Goal: Find specific fact: Find contact information

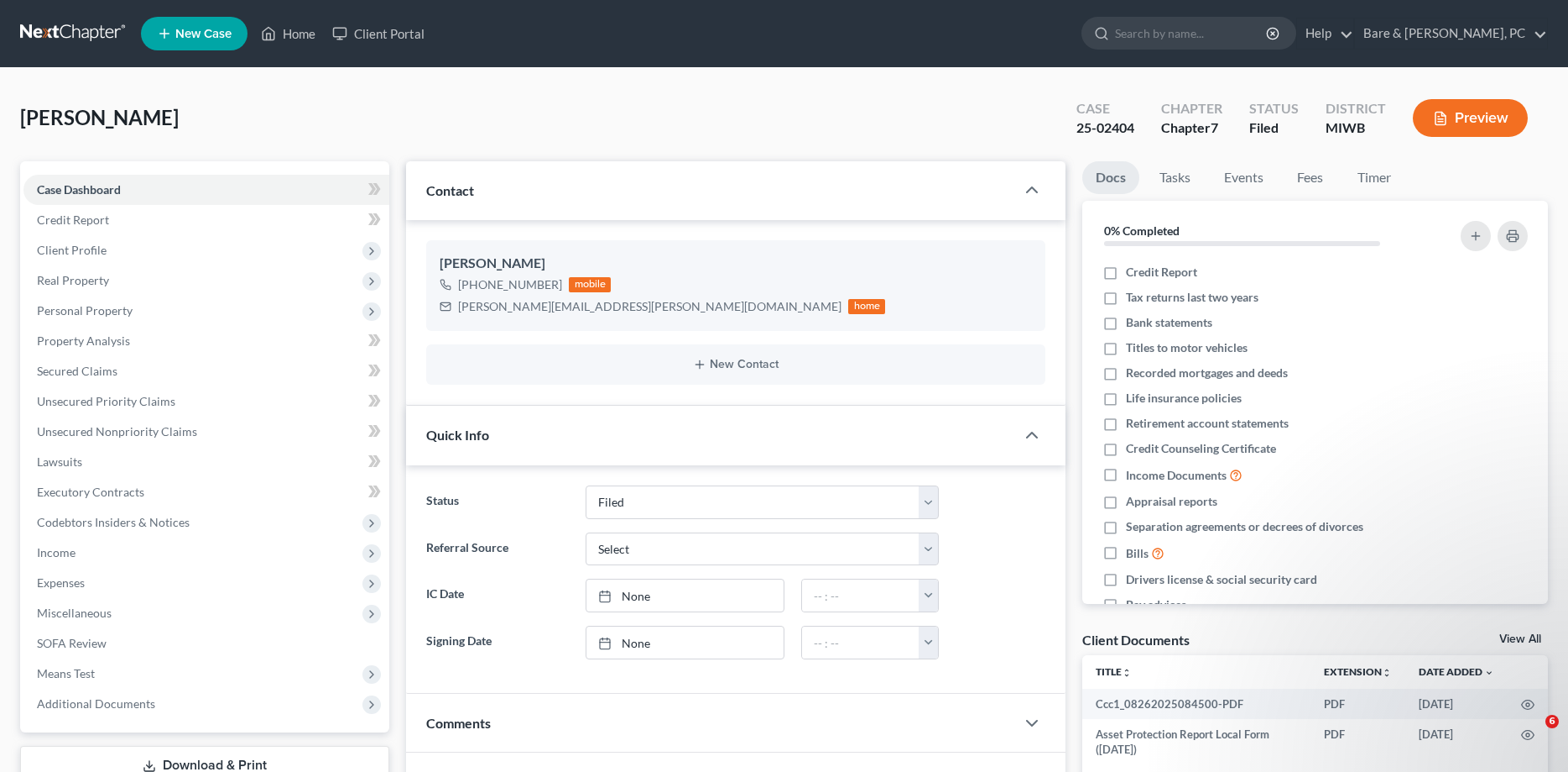
select select "6"
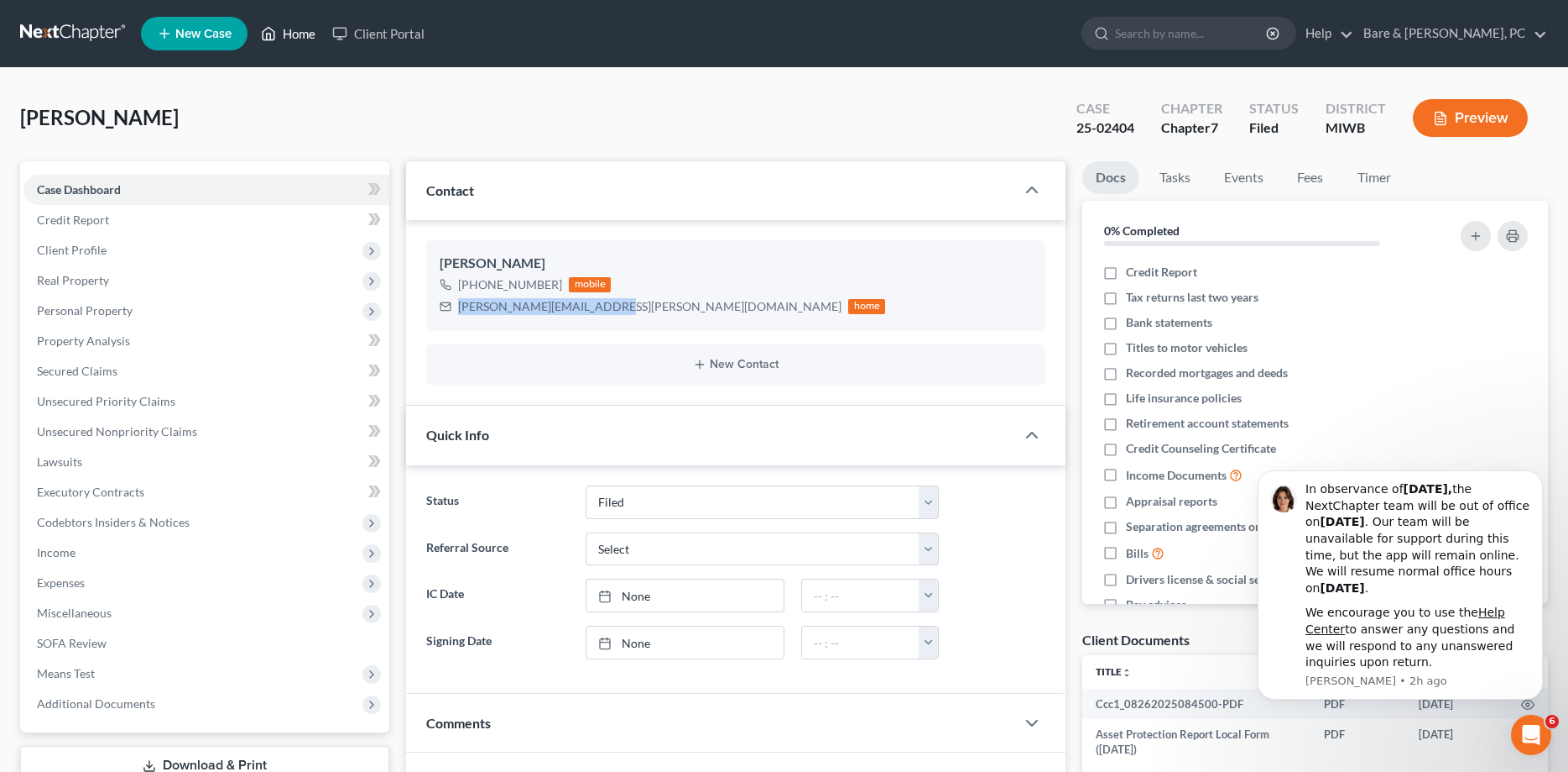
click at [312, 32] on link "Home" at bounding box center [288, 33] width 71 height 30
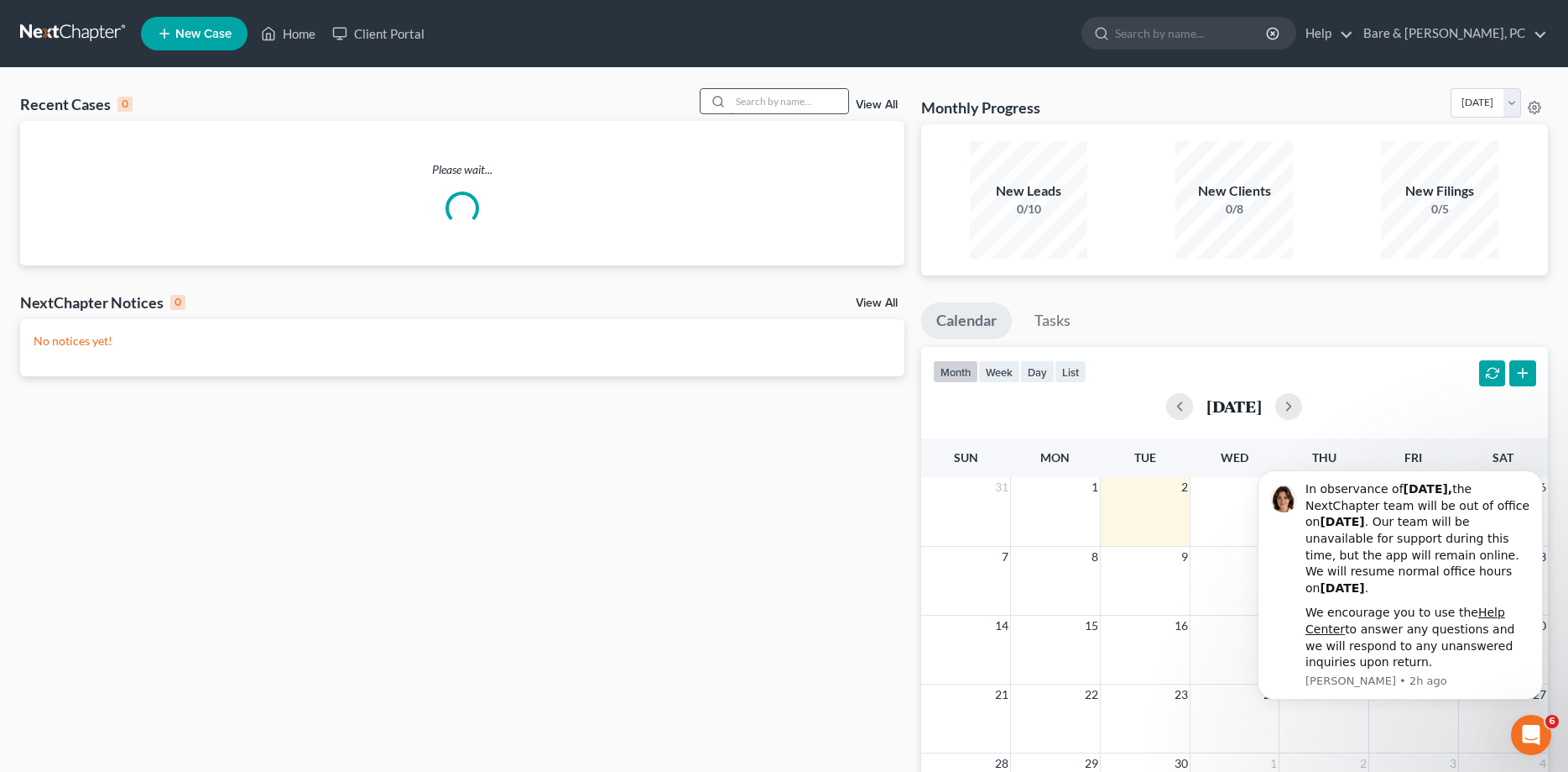
click at [735, 101] on input "search" at bounding box center [789, 101] width 117 height 24
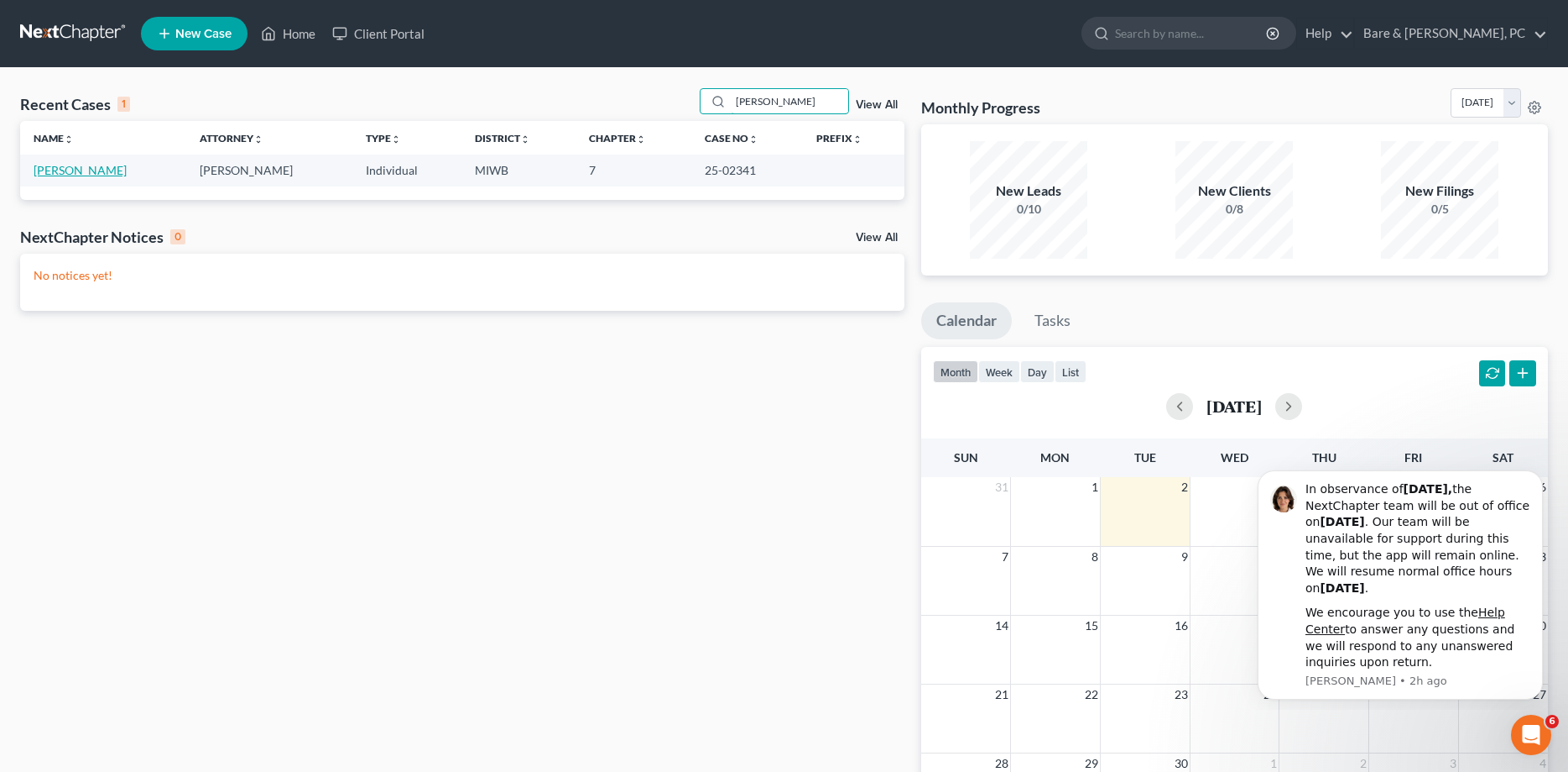
type input "klotzer"
click at [83, 171] on link "[PERSON_NAME]" at bounding box center [79, 169] width 93 height 14
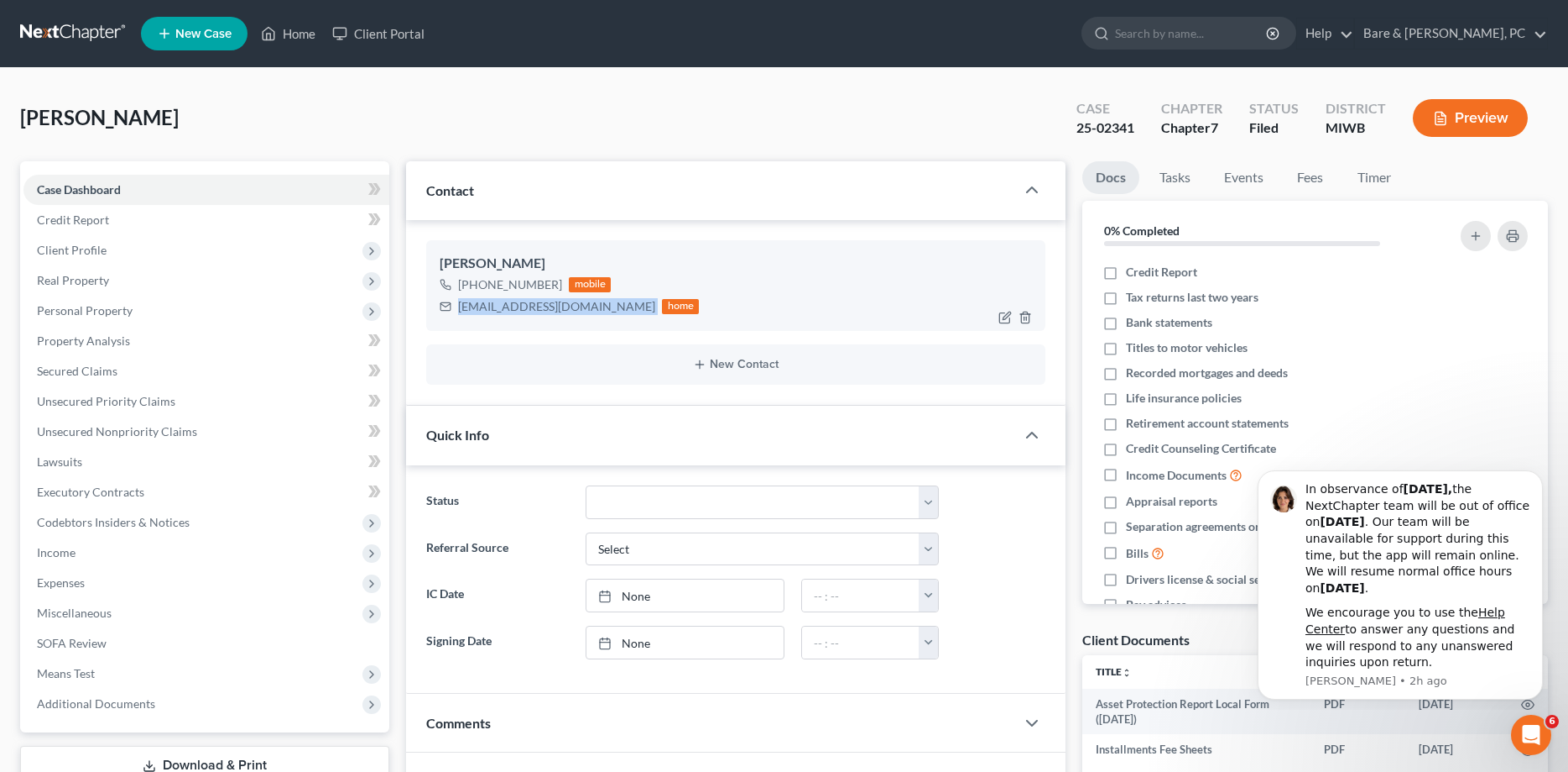
drag, startPoint x: 459, startPoint y: 307, endPoint x: 596, endPoint y: 304, distance: 137.0
click at [601, 311] on div "robertklotzer6@gmail.com home" at bounding box center [569, 307] width 259 height 22
copy div "[EMAIL_ADDRESS][DOMAIN_NAME]"
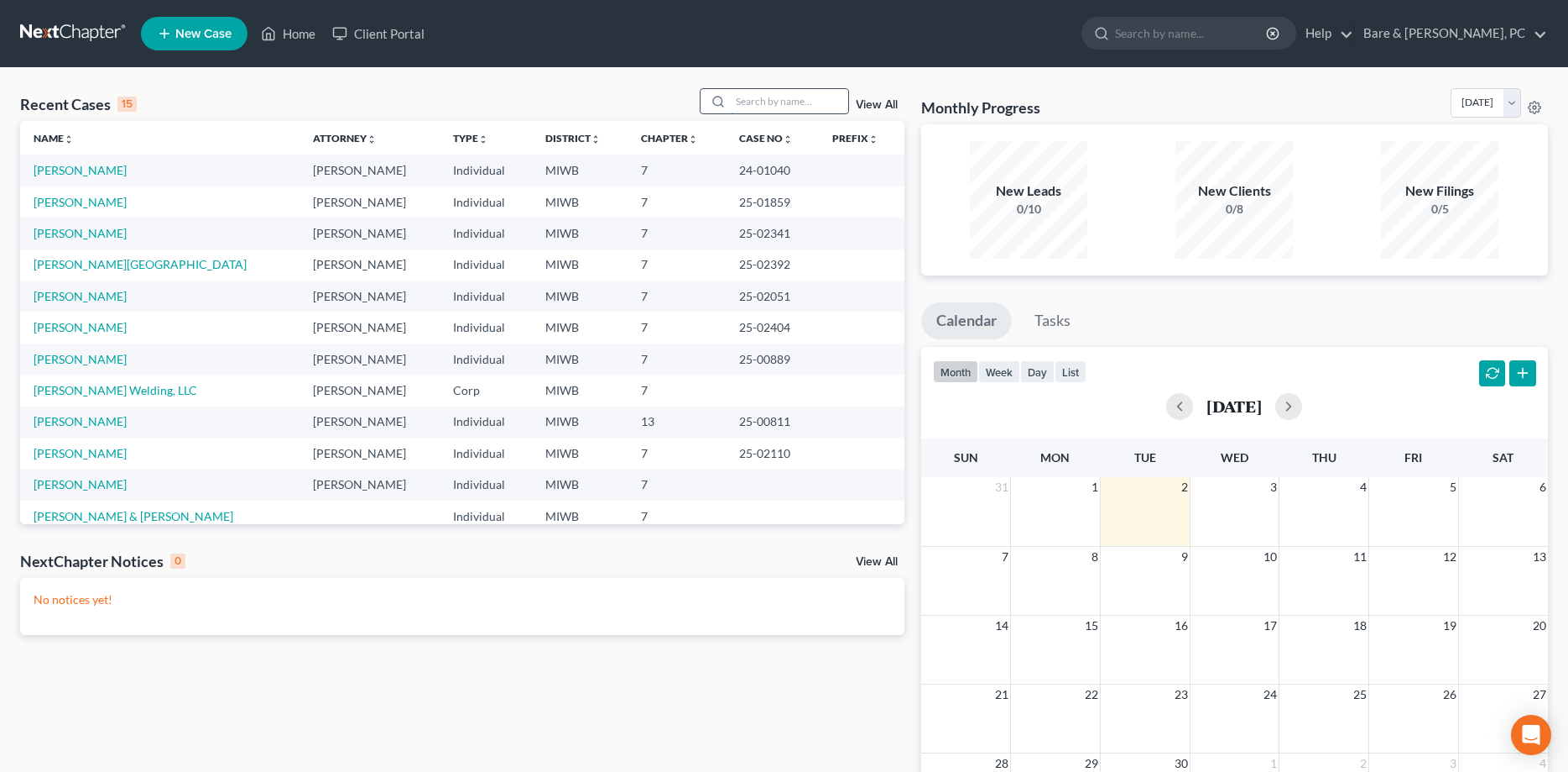
click at [749, 103] on input "search" at bounding box center [789, 101] width 117 height 24
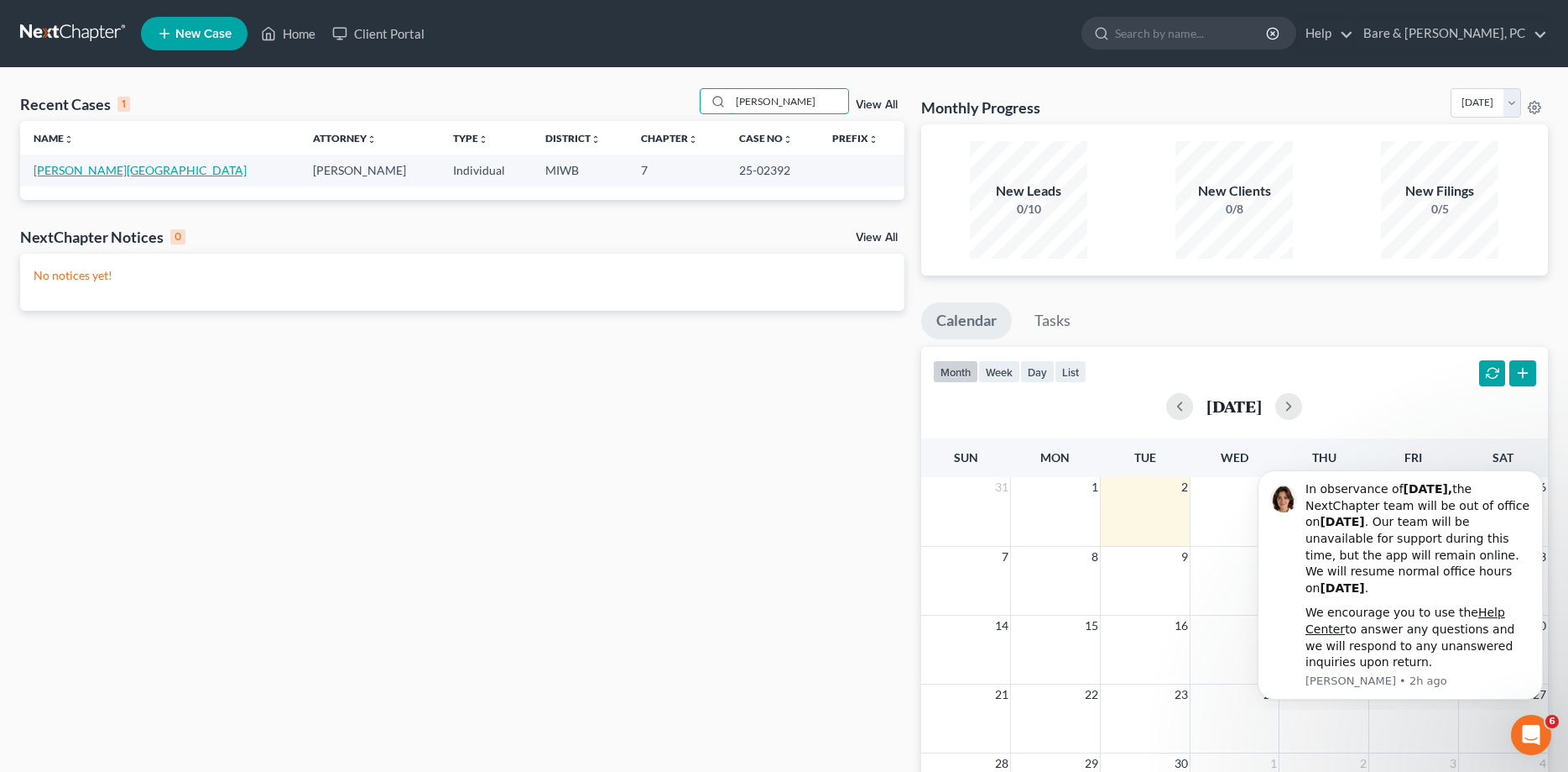
type input "blough"
click at [75, 175] on link "Blough, Ramsey" at bounding box center [139, 169] width 213 height 14
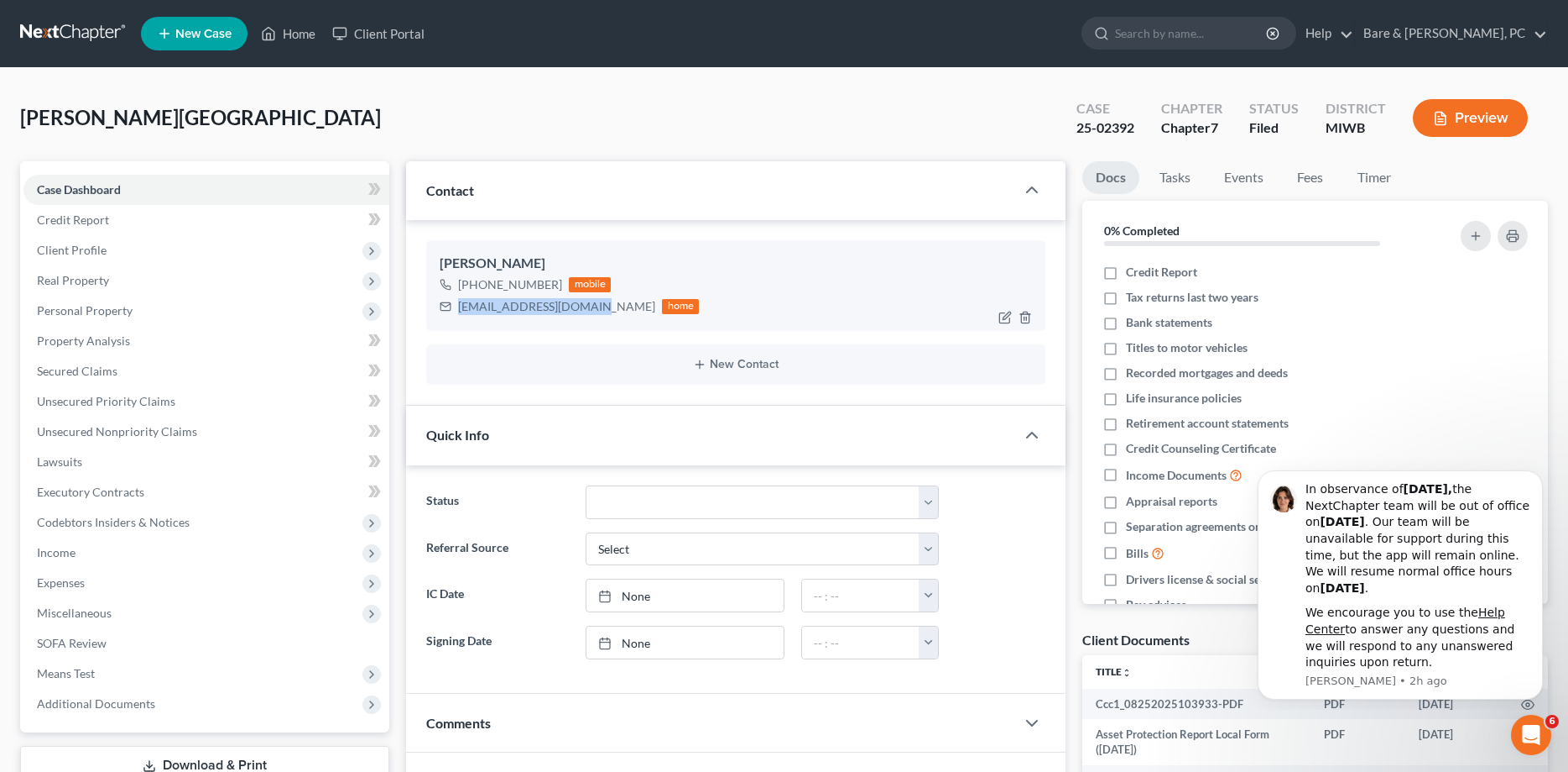
drag, startPoint x: 459, startPoint y: 310, endPoint x: 583, endPoint y: 310, distance: 124.0
click at [592, 310] on div "ramseyblough@gmail.com" at bounding box center [557, 307] width 197 height 17
copy div "ramseyblough@gmail.com"
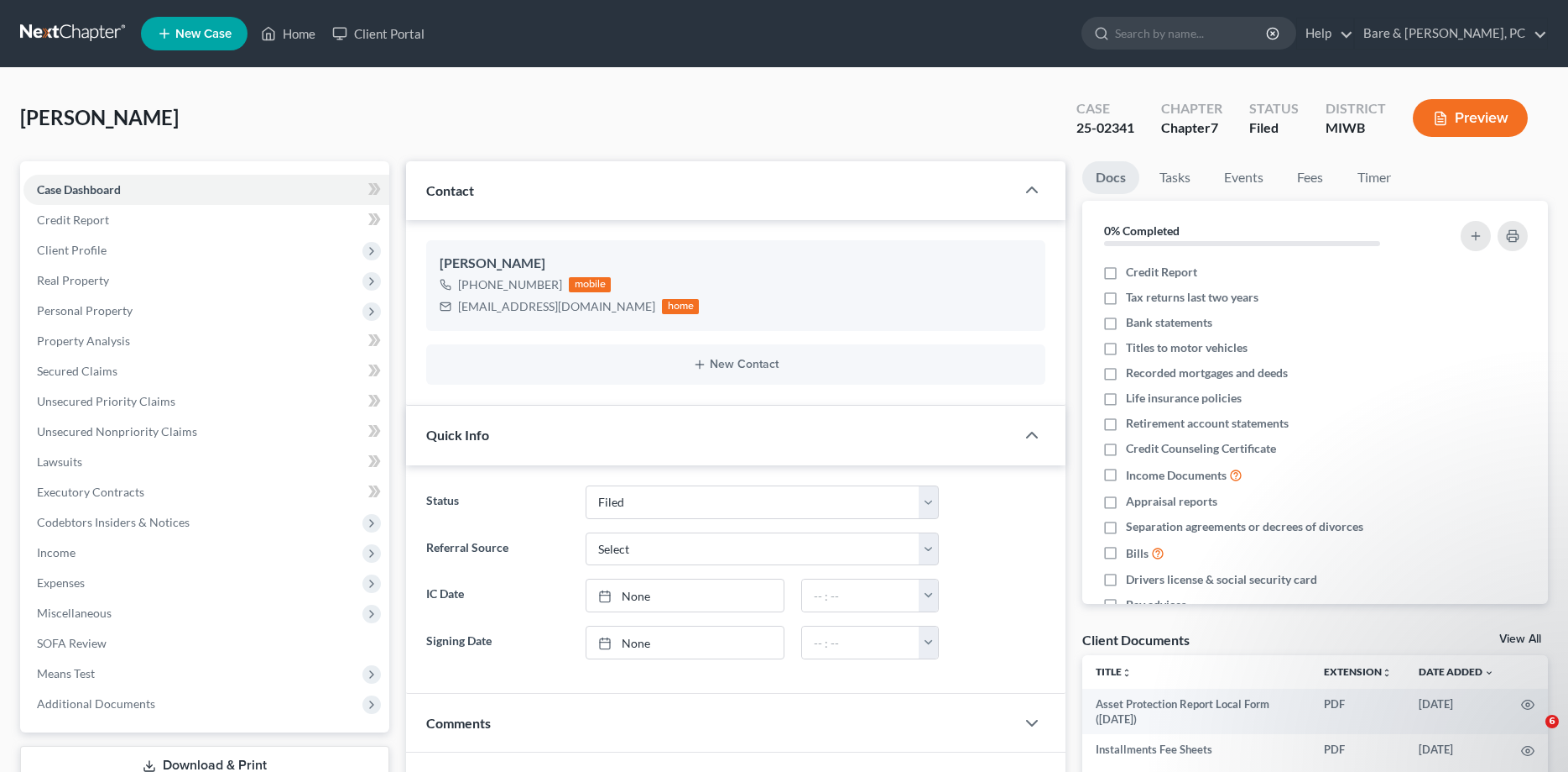
select select "6"
